Goal: Navigation & Orientation: Understand site structure

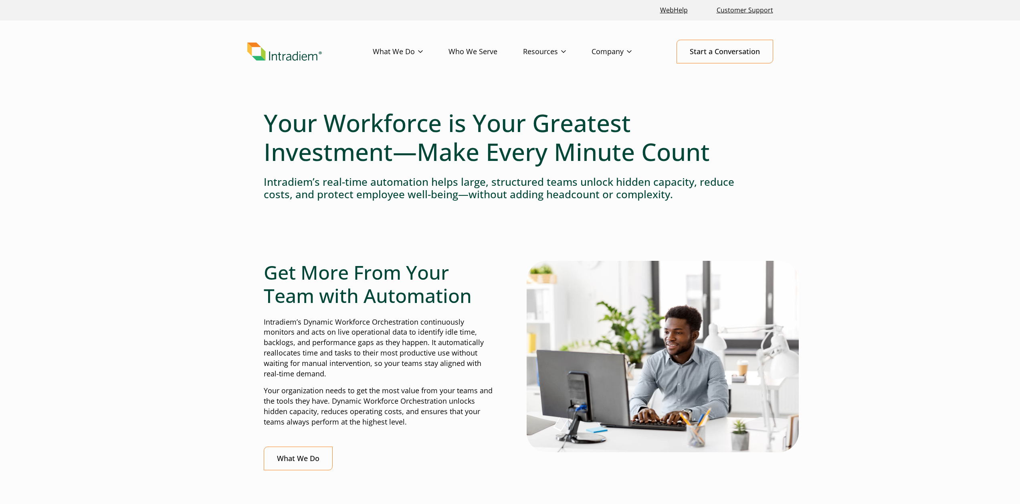
scroll to position [133, 0]
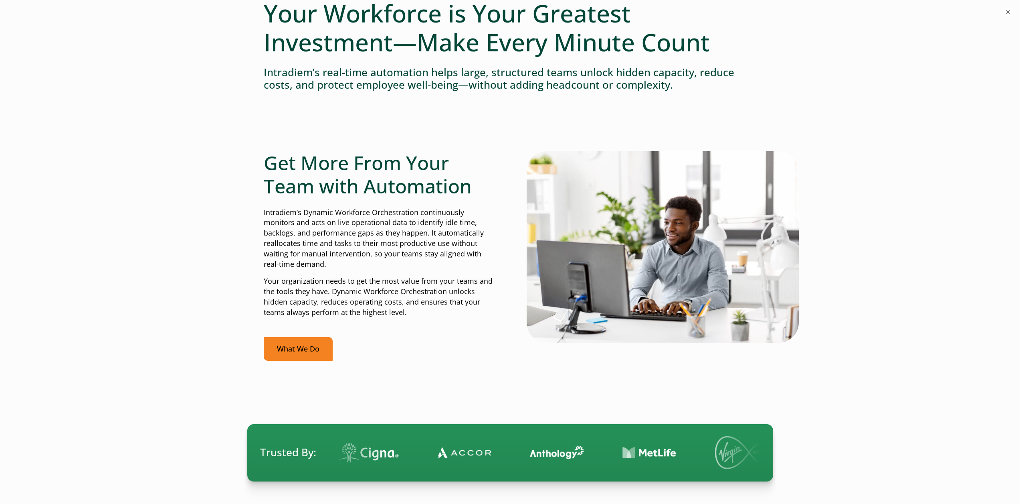
click at [311, 350] on link "What We Do" at bounding box center [298, 349] width 69 height 24
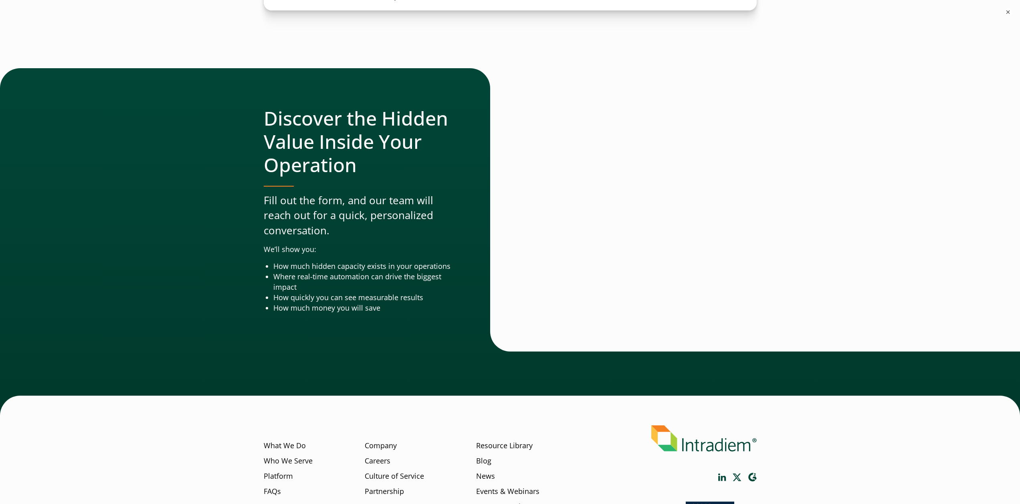
scroll to position [2531, 0]
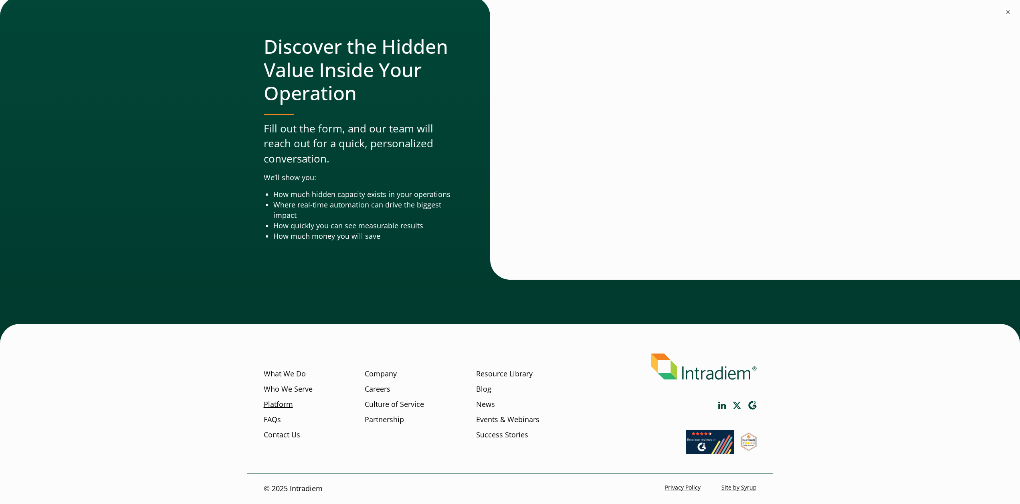
click at [285, 403] on link "Platform" at bounding box center [278, 404] width 29 height 10
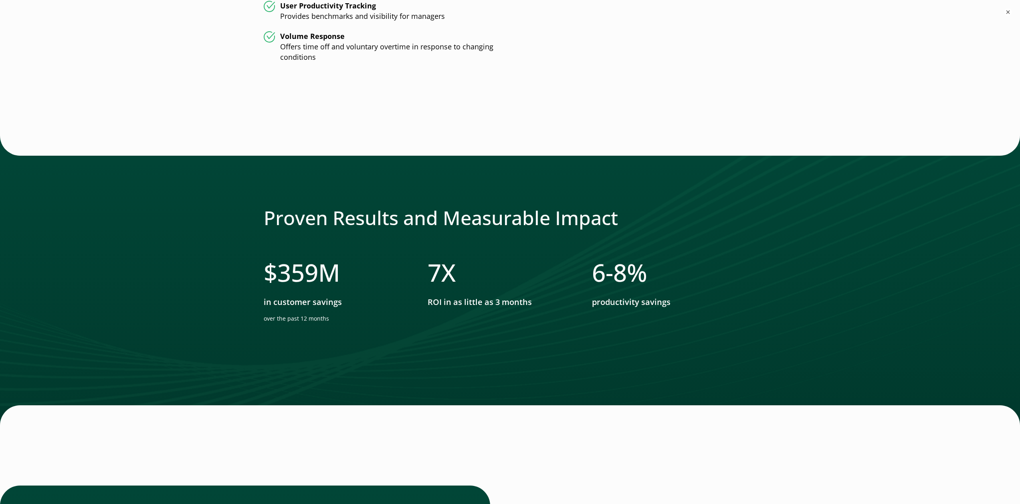
scroll to position [1336, 0]
